Goal: Task Accomplishment & Management: Manage account settings

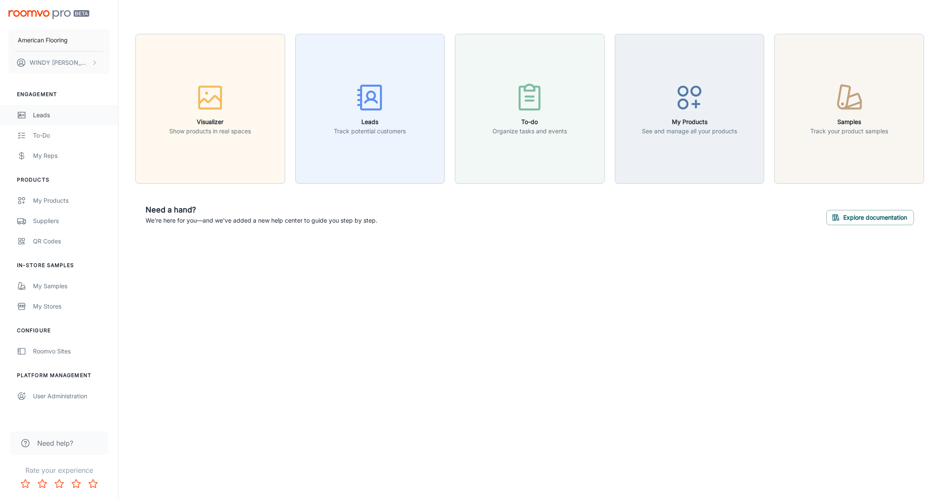
click at [38, 113] on div "Leads" at bounding box center [71, 114] width 77 height 9
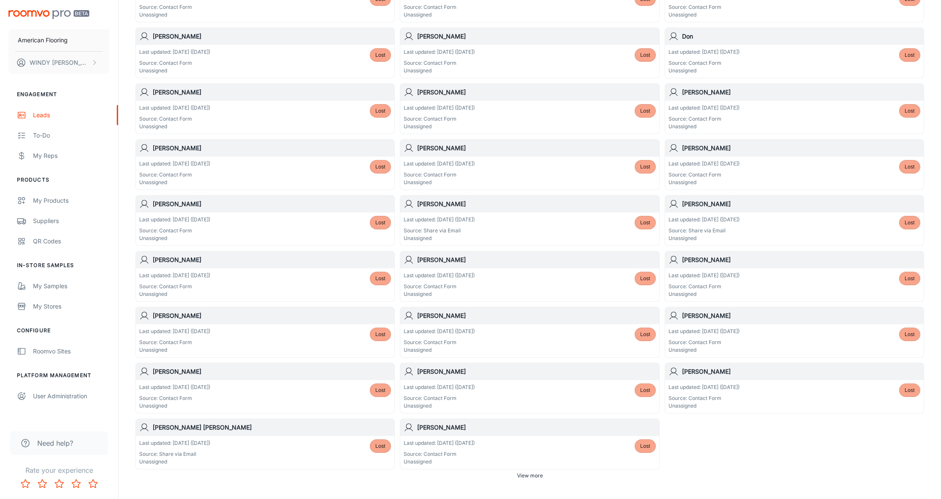
scroll to position [311, 0]
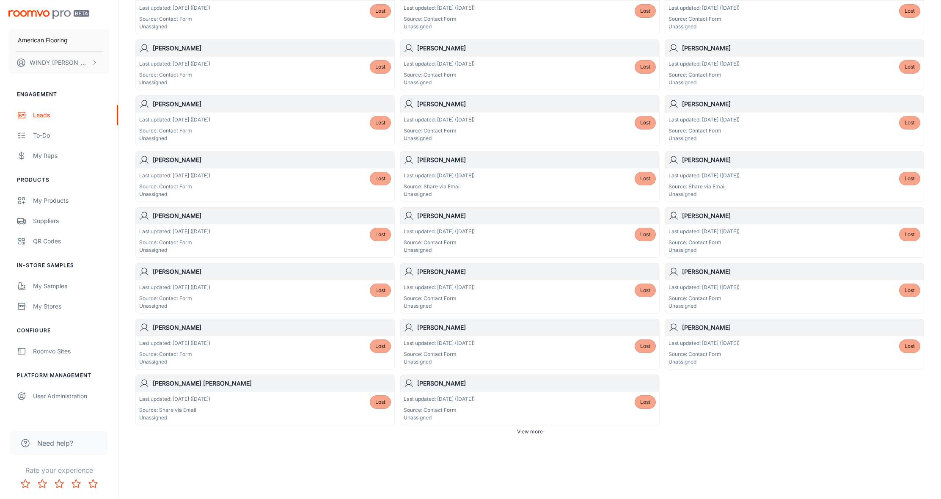
click at [524, 431] on span "View more" at bounding box center [530, 432] width 26 height 8
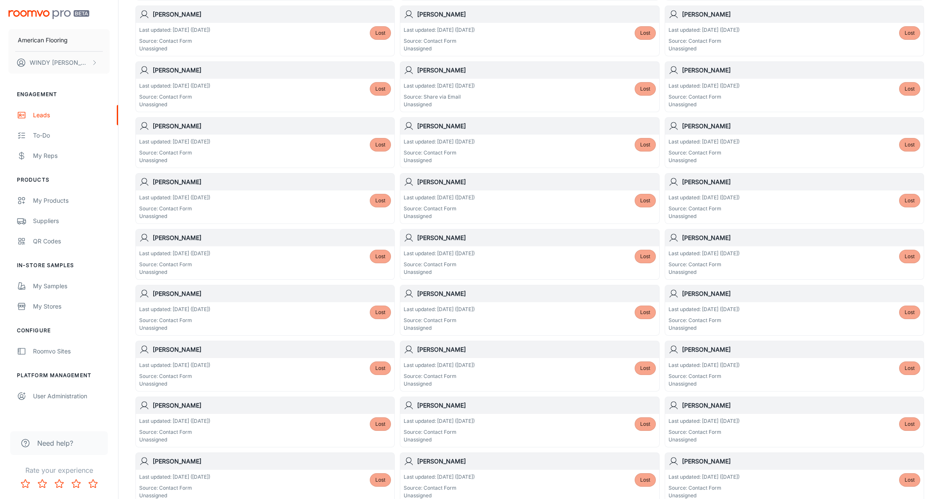
scroll to position [925, 0]
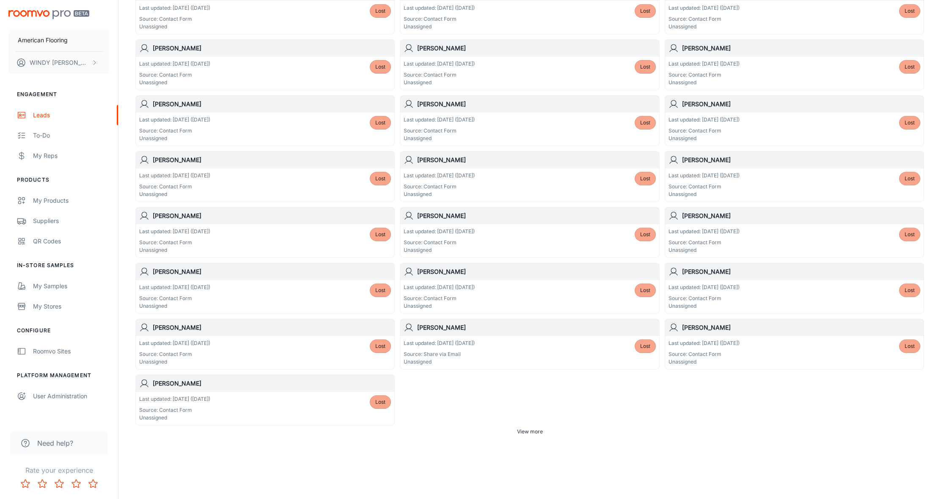
click at [525, 432] on span "View more" at bounding box center [530, 432] width 26 height 8
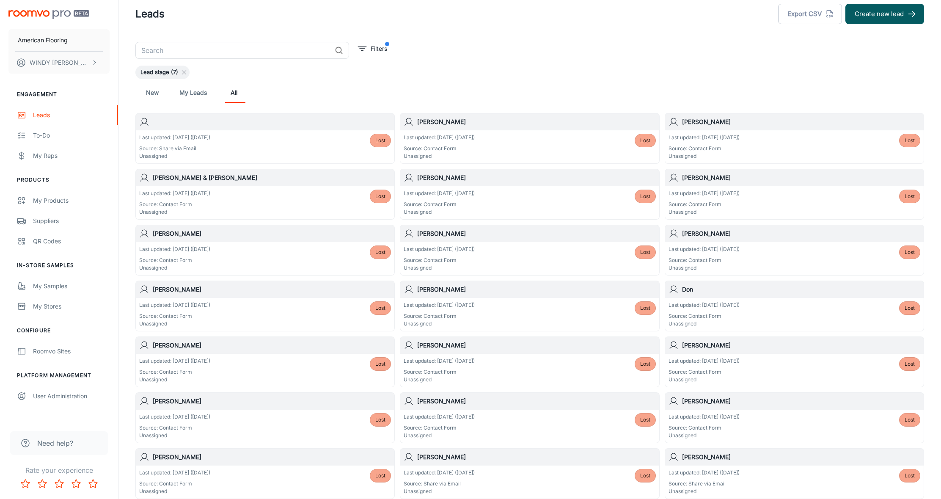
scroll to position [0, 0]
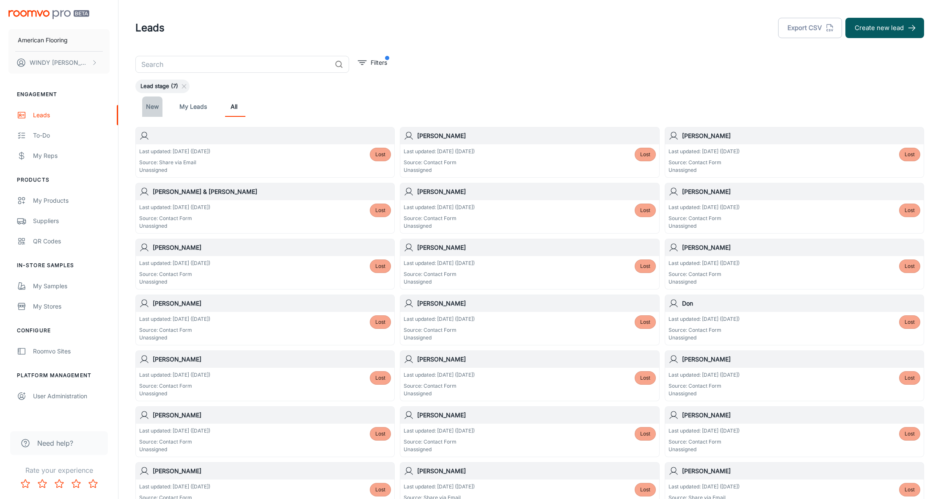
click at [156, 111] on link "New" at bounding box center [152, 106] width 20 height 20
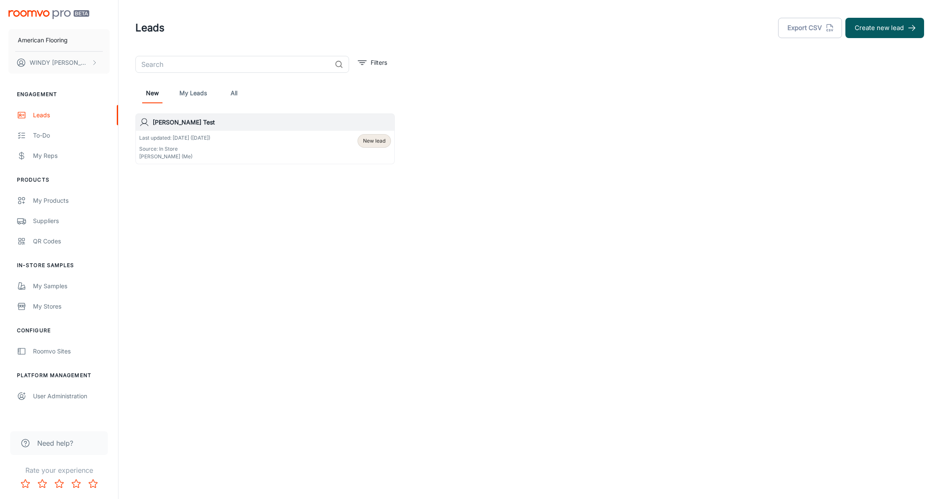
click at [198, 93] on link "My Leads" at bounding box center [192, 93] width 27 height 20
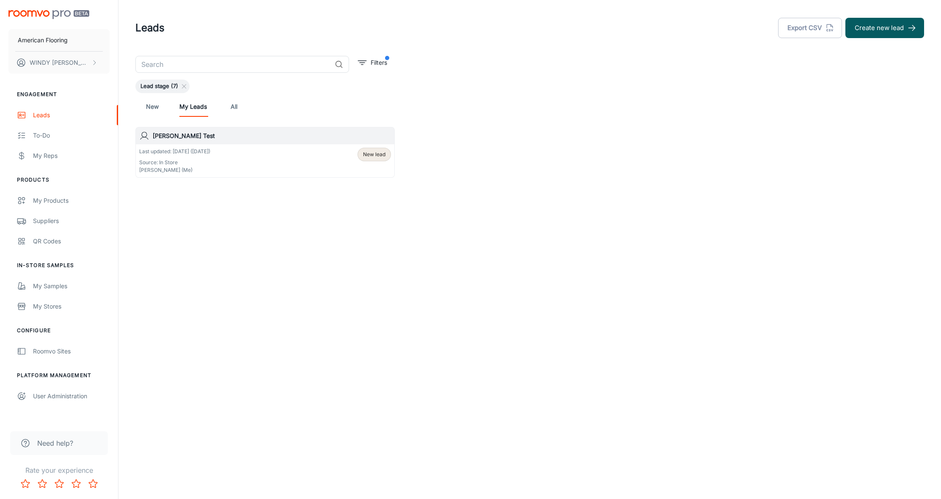
click at [233, 108] on link "All" at bounding box center [234, 106] width 20 height 20
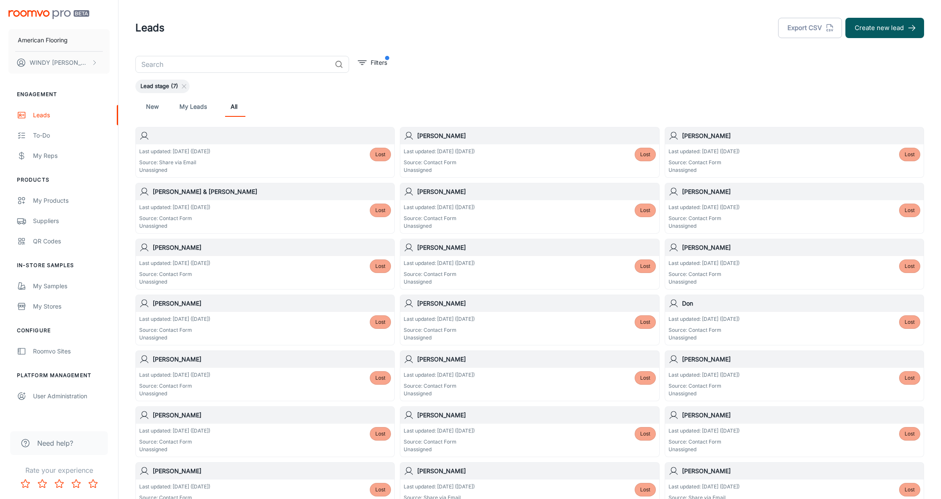
click at [161, 150] on p "Last updated: [DATE] ([DATE])" at bounding box center [174, 152] width 71 height 8
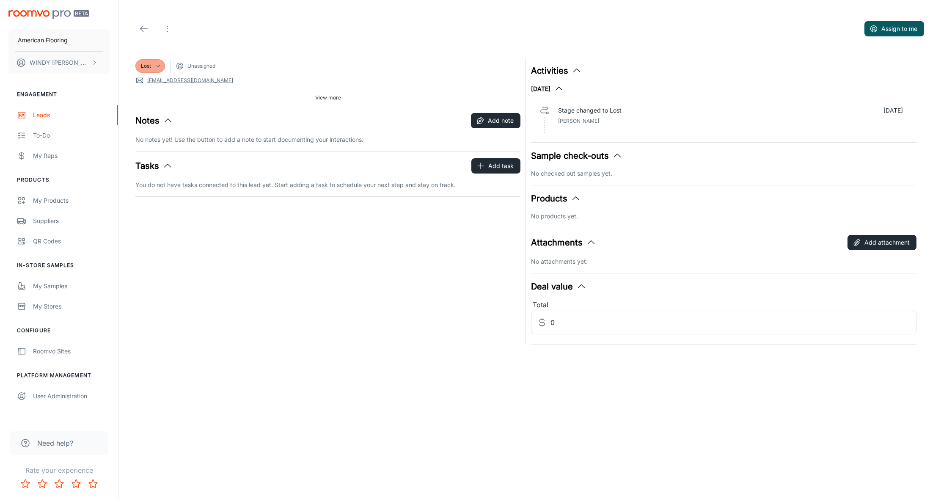
click at [319, 97] on span "View more" at bounding box center [328, 98] width 26 height 8
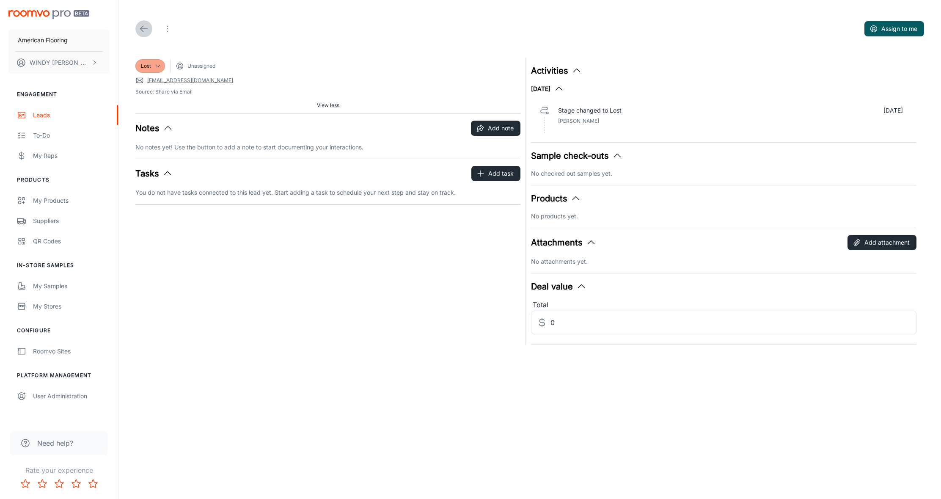
click at [145, 29] on line at bounding box center [143, 29] width 7 height 0
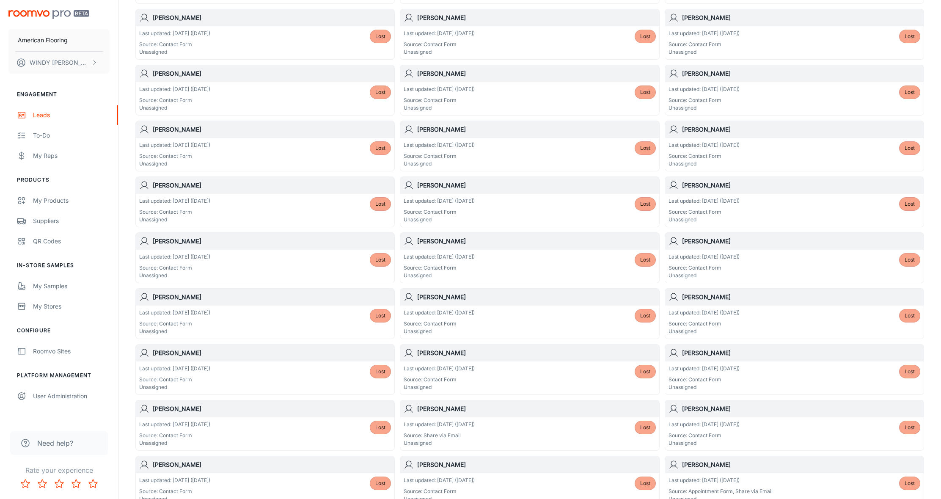
scroll to position [845, 0]
click at [707, 407] on h6 "[PERSON_NAME]" at bounding box center [801, 407] width 238 height 9
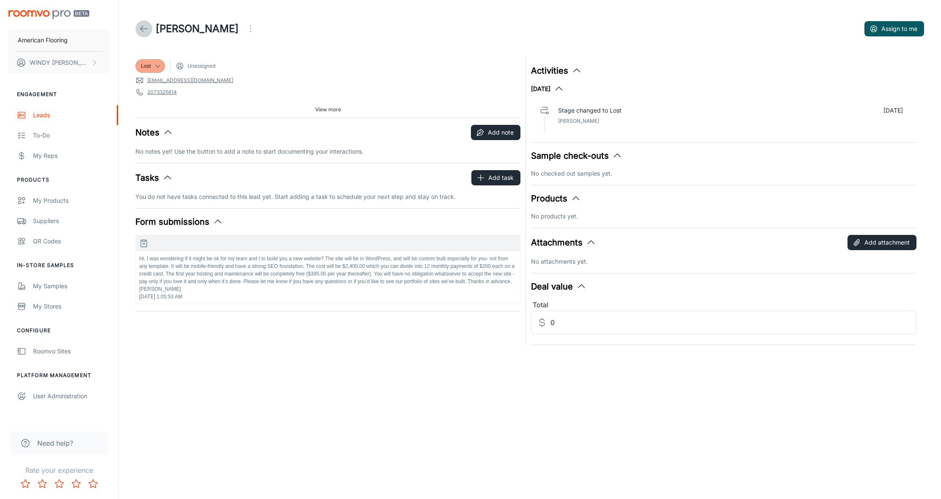
click at [141, 27] on icon at bounding box center [144, 29] width 10 height 10
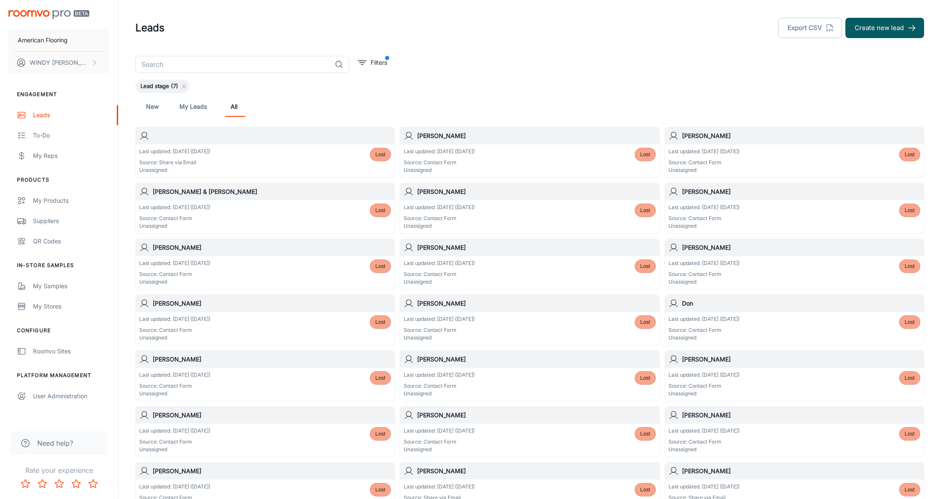
click at [429, 248] on h6 "[PERSON_NAME]" at bounding box center [536, 247] width 238 height 9
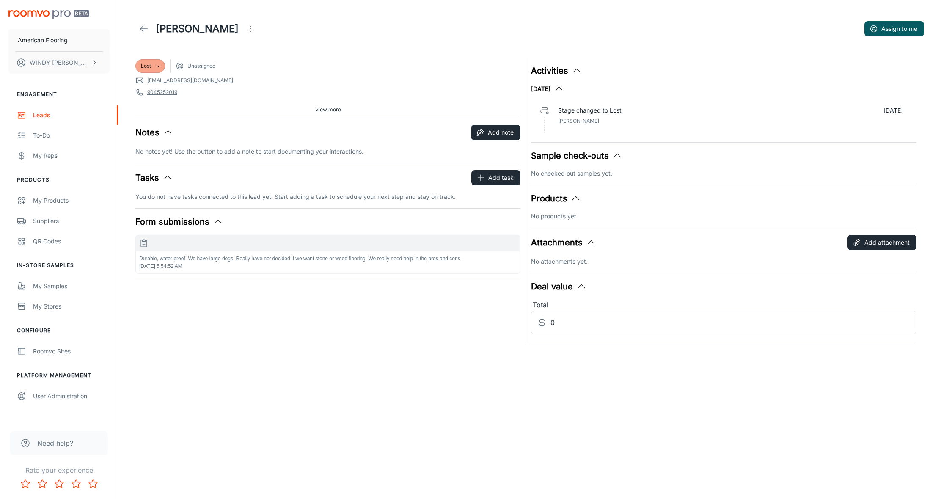
click at [141, 28] on polyline at bounding box center [141, 29] width 3 height 6
